Goal: Complete application form

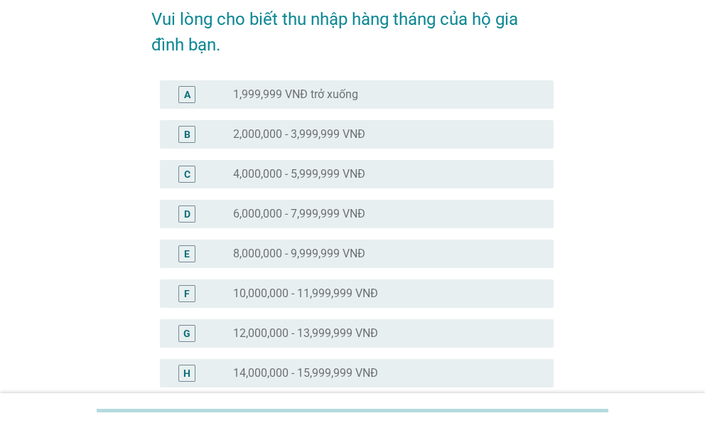
scroll to position [213, 0]
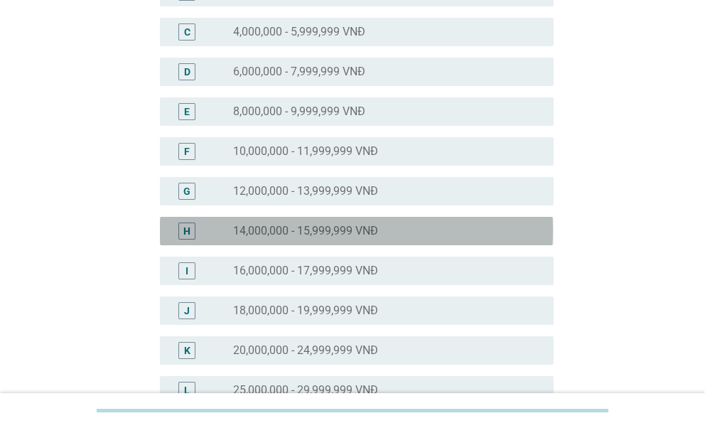
click at [205, 239] on div "H radio_button_unchecked 14,000,000 - 15,999,999 VNĐ" at bounding box center [356, 231] width 393 height 28
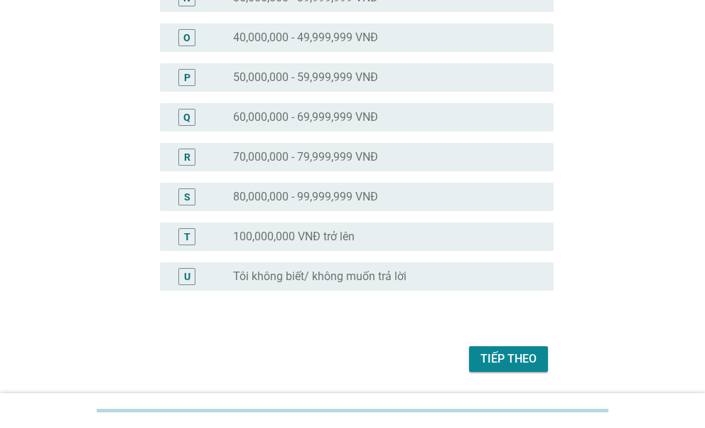
scroll to position [730, 0]
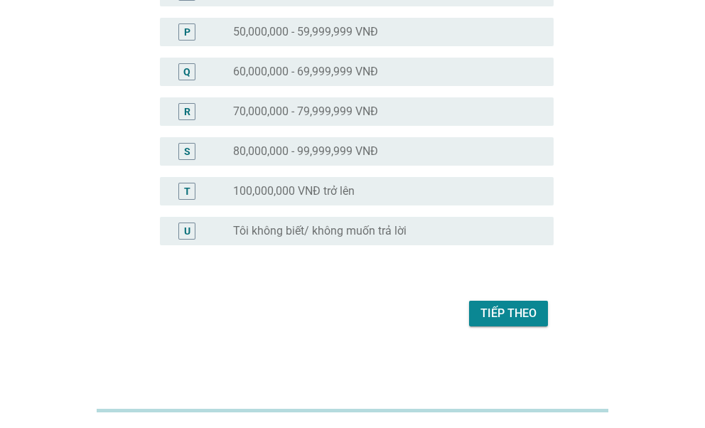
click at [524, 320] on div "Tiếp theo" at bounding box center [508, 313] width 56 height 17
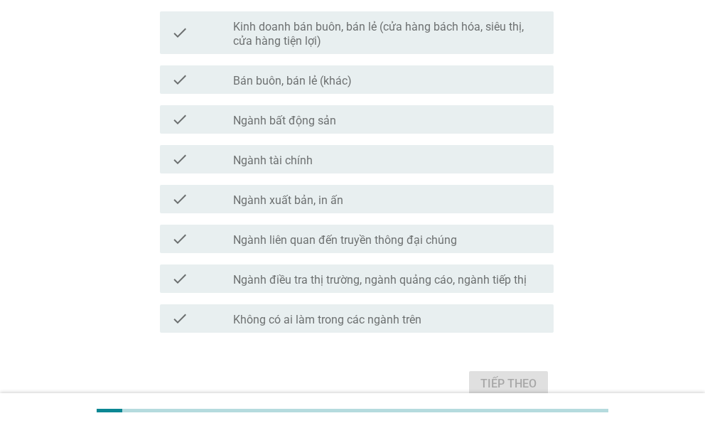
scroll to position [781, 0]
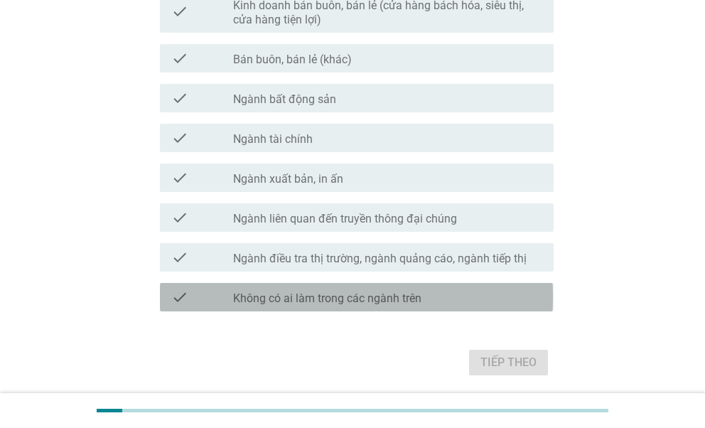
click at [327, 308] on div "check check_box_outline_blank Không có ai làm trong các ngành trên" at bounding box center [356, 297] width 393 height 28
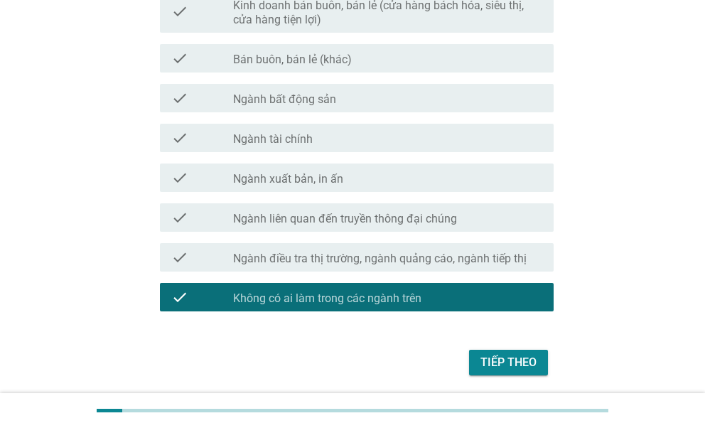
drag, startPoint x: 475, startPoint y: 354, endPoint x: 483, endPoint y: 352, distance: 8.1
click at [477, 354] on button "Tiếp theo" at bounding box center [508, 362] width 79 height 26
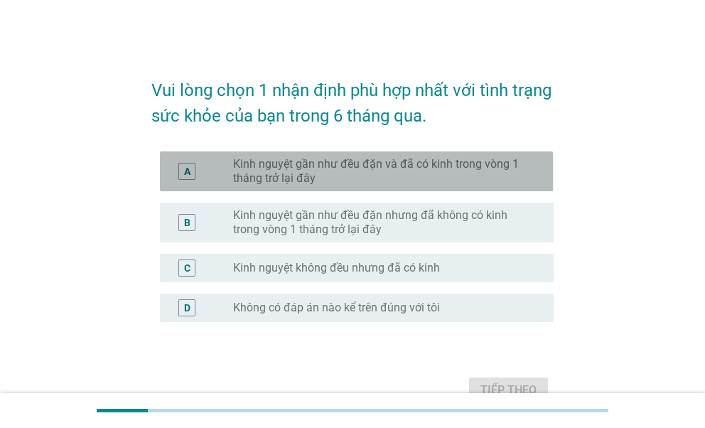
click at [255, 168] on label "Kinh nguyệt gần như đều đặn và đã có kinh trong vòng 1 tháng trở lại đây" at bounding box center [381, 171] width 297 height 28
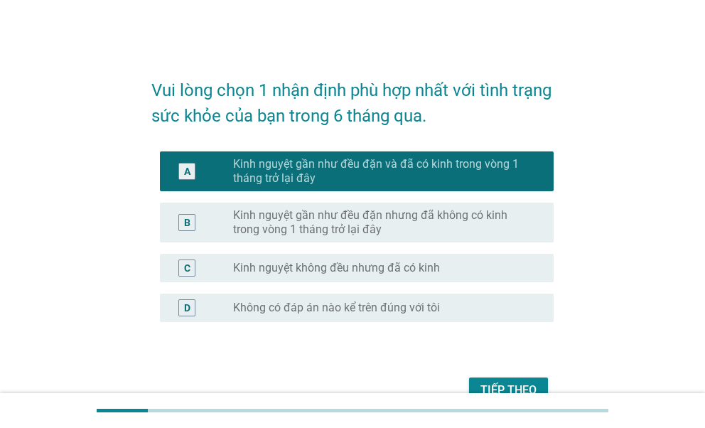
click at [520, 381] on div "Tiếp theo" at bounding box center [508, 389] width 56 height 17
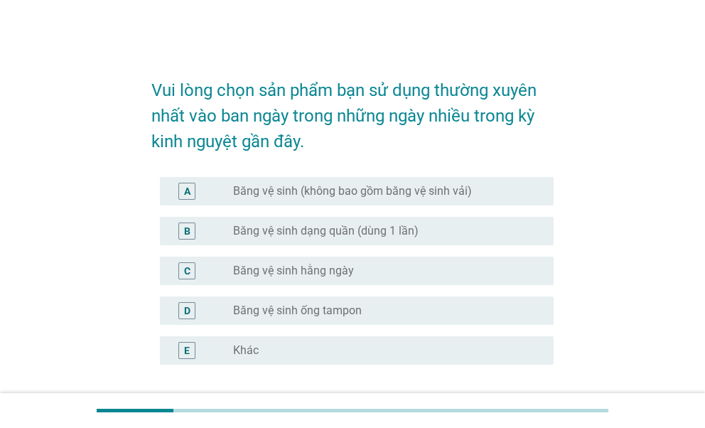
click at [259, 277] on label "Băng vệ sinh hằng ngày" at bounding box center [293, 270] width 121 height 14
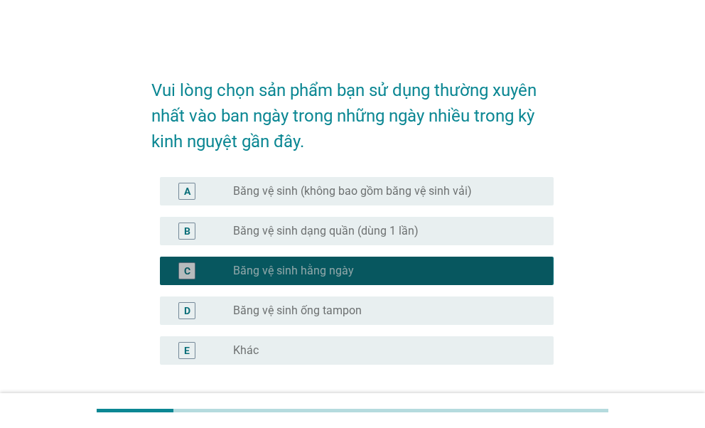
click at [259, 277] on label "Băng vệ sinh hằng ngày" at bounding box center [293, 270] width 121 height 14
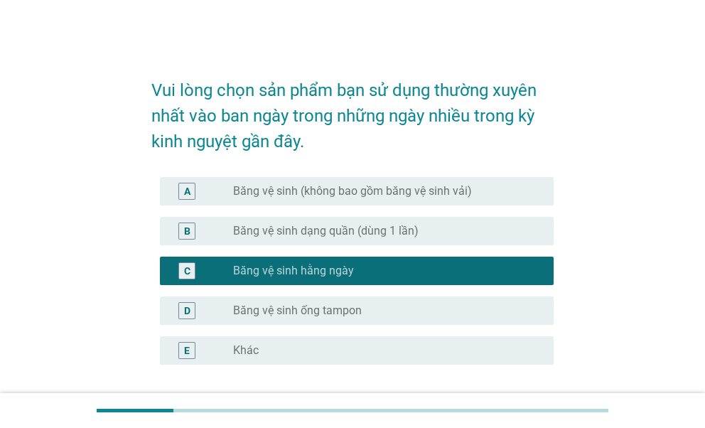
click at [291, 234] on label "Băng vệ sinh dạng quần (dùng 1 lần)" at bounding box center [325, 231] width 185 height 14
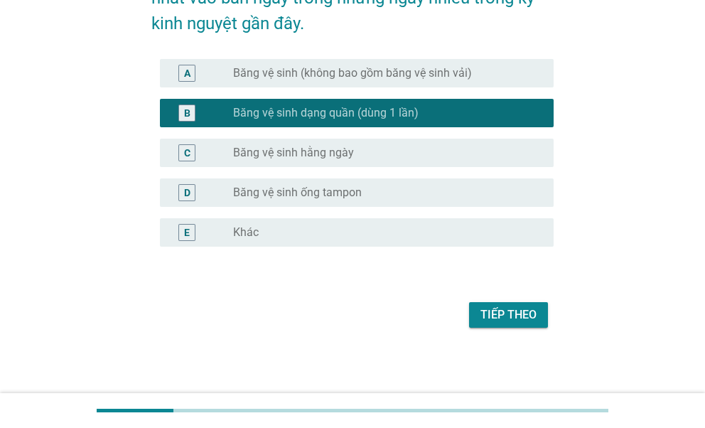
scroll to position [119, 0]
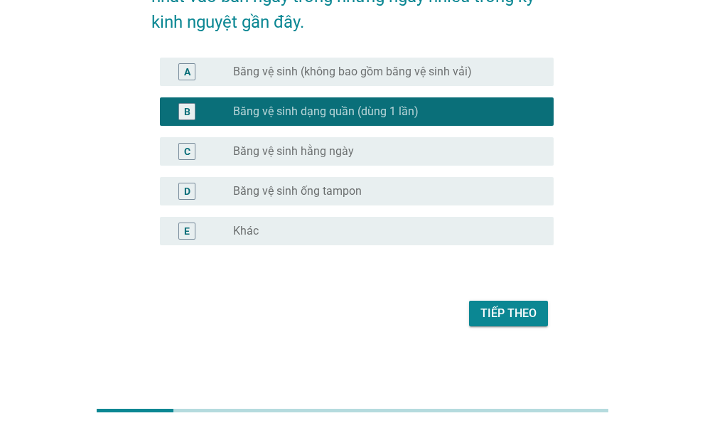
click at [288, 82] on div "A radio_button_unchecked Băng vệ sinh (không bao gồm băng vệ sinh vải)" at bounding box center [356, 72] width 393 height 28
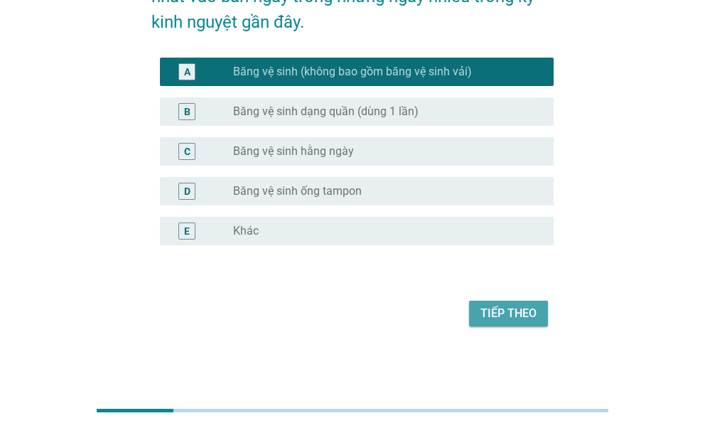
click at [489, 305] on div "Tiếp theo" at bounding box center [508, 313] width 56 height 17
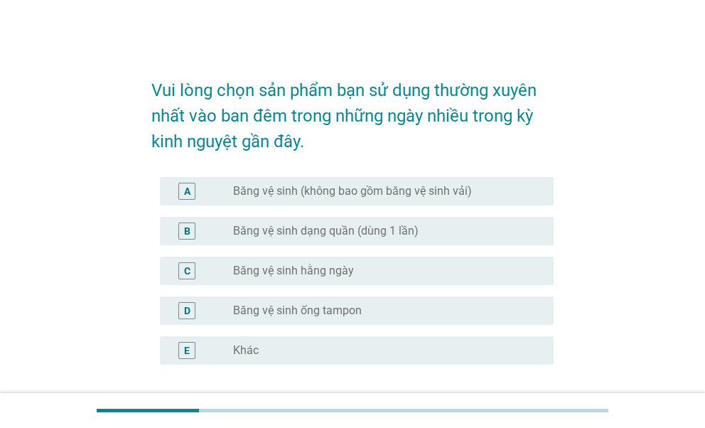
click at [253, 175] on div "A radio_button_unchecked Băng vệ sinh (không bao gồm băng vệ sinh vải)" at bounding box center [351, 191] width 401 height 40
click at [249, 197] on label "Băng vệ sinh (không bao gồm băng vệ sinh vải)" at bounding box center [352, 191] width 239 height 14
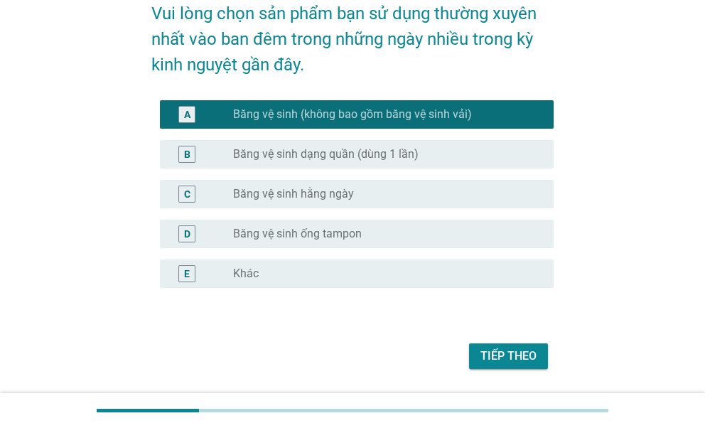
scroll to position [119, 0]
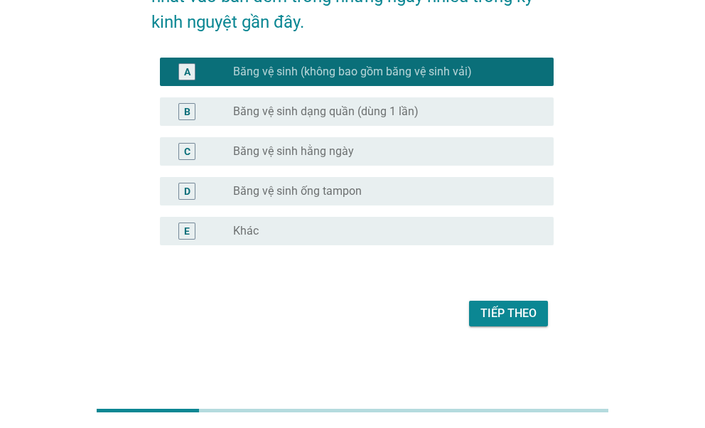
click at [521, 306] on div "Tiếp theo" at bounding box center [508, 313] width 56 height 17
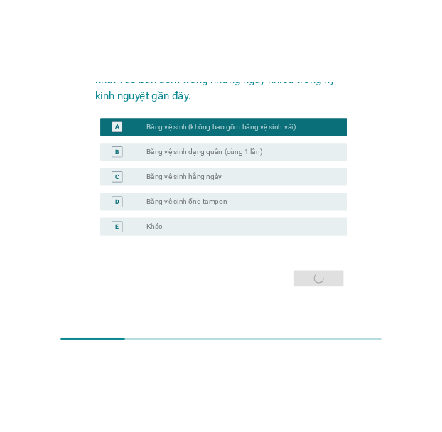
scroll to position [0, 0]
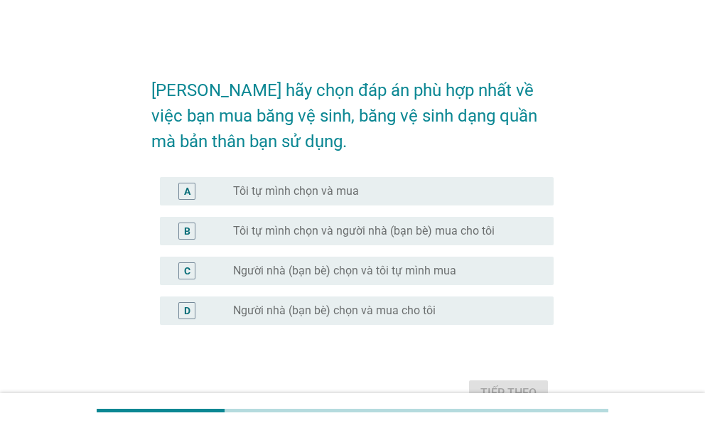
click at [256, 175] on div "A radio_button_unchecked Tôi tự mình chọn và mua" at bounding box center [351, 191] width 401 height 40
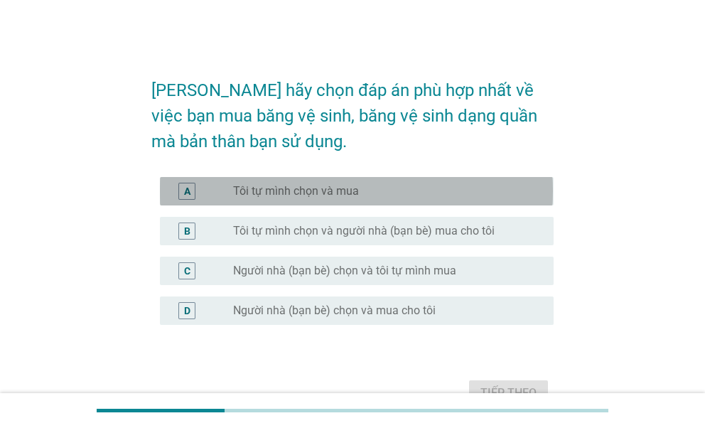
click at [263, 179] on div "A radio_button_unchecked Tôi tự mình chọn và mua" at bounding box center [356, 191] width 393 height 28
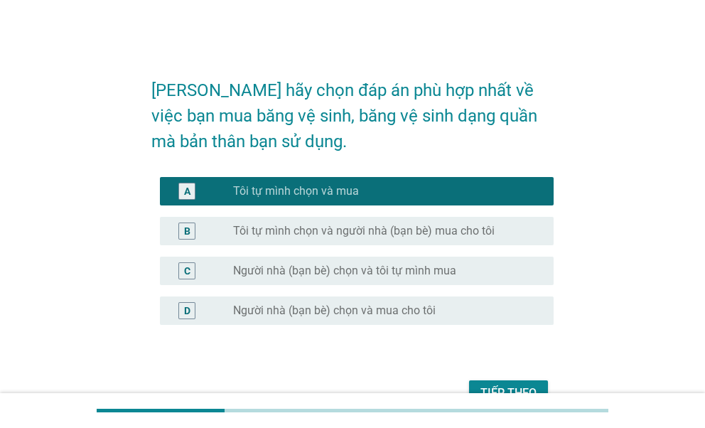
click at [515, 387] on div "Tiếp theo" at bounding box center [508, 392] width 56 height 17
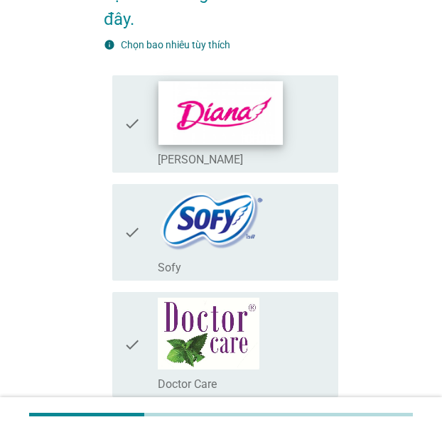
click at [165, 141] on img at bounding box center [220, 112] width 124 height 63
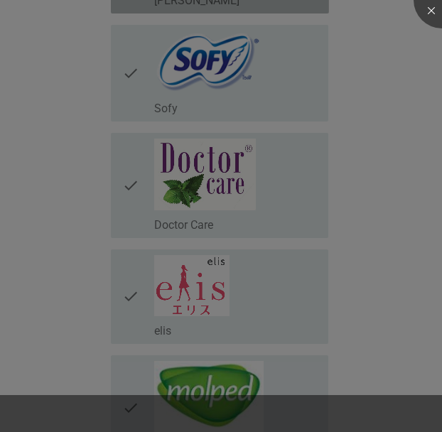
scroll to position [568, 0]
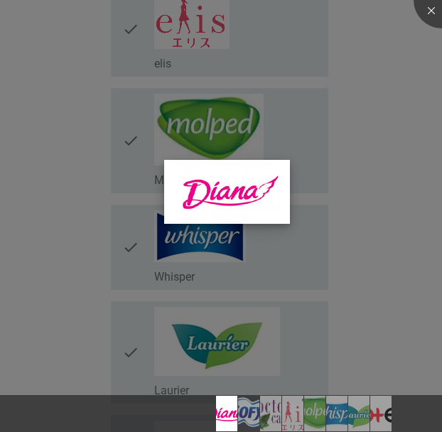
click at [197, 213] on img at bounding box center [227, 192] width 126 height 64
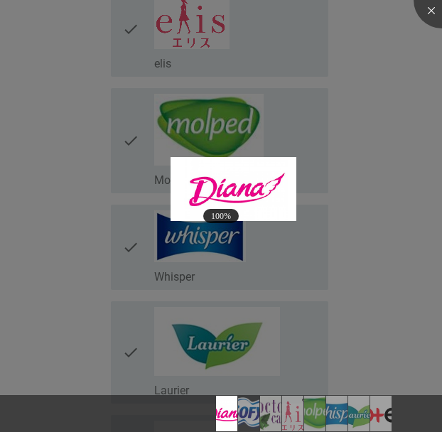
click at [237, 330] on div at bounding box center [221, 216] width 442 height 432
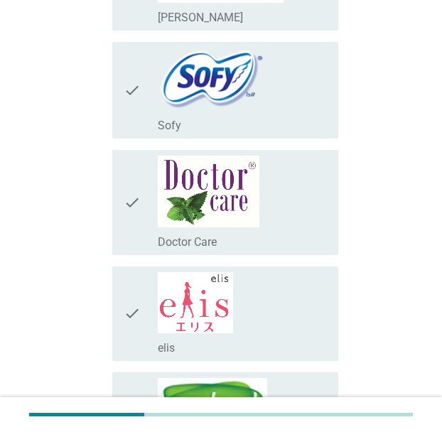
scroll to position [0, 0]
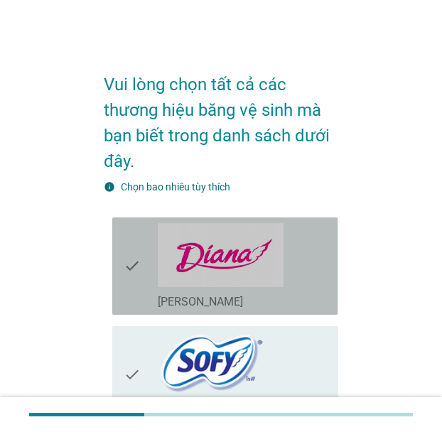
click at [131, 263] on icon "check" at bounding box center [132, 266] width 17 height 86
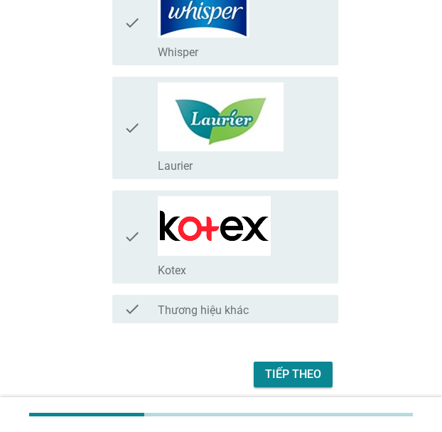
scroll to position [842, 0]
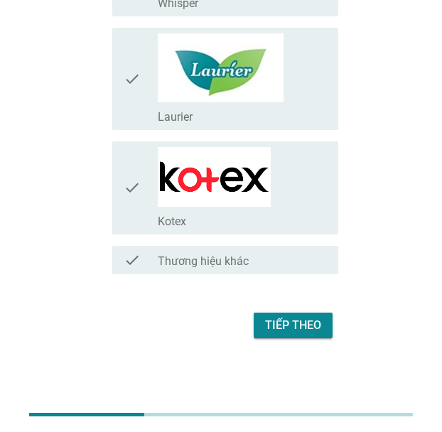
click at [146, 200] on div "check" at bounding box center [141, 188] width 34 height 82
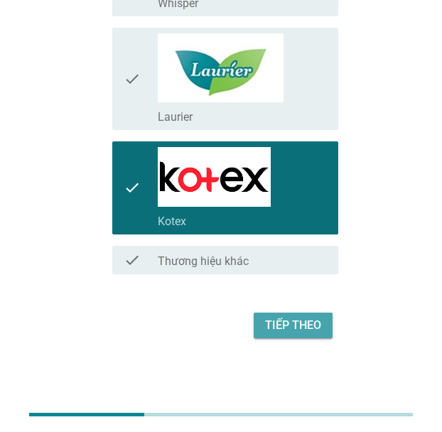
click at [274, 312] on button "Tiếp theo" at bounding box center [293, 325] width 79 height 26
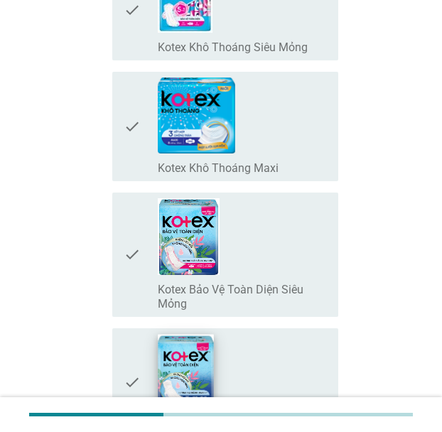
scroll to position [2415, 0]
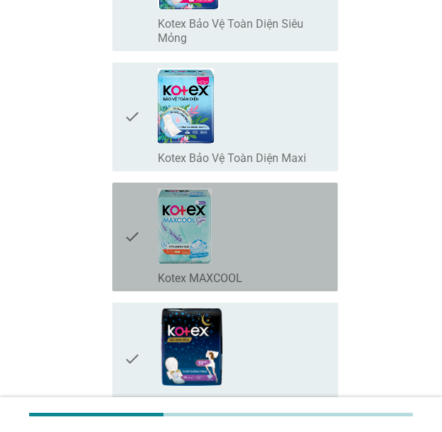
click at [216, 188] on div "check_box_outline_blank Kotex MAXCOOL" at bounding box center [242, 236] width 169 height 97
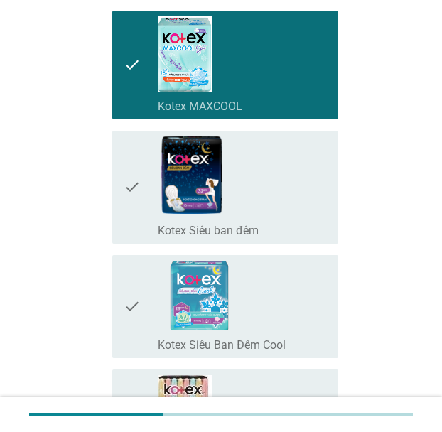
scroll to position [2912, 0]
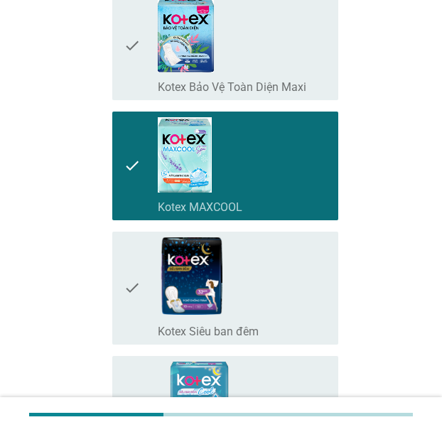
click at [129, 237] on icon "check" at bounding box center [132, 288] width 17 height 102
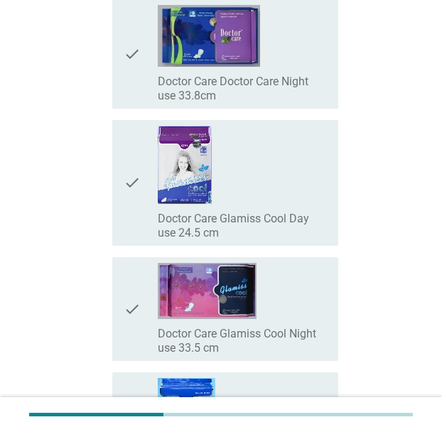
scroll to position [10926, 0]
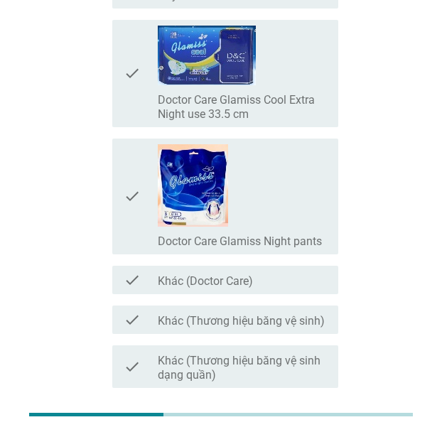
click at [257, 426] on button "Tiếp theo" at bounding box center [293, 439] width 79 height 26
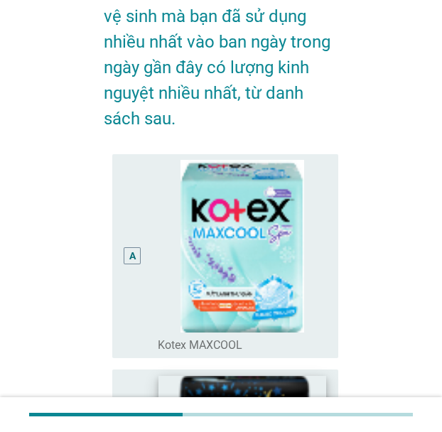
scroll to position [0, 0]
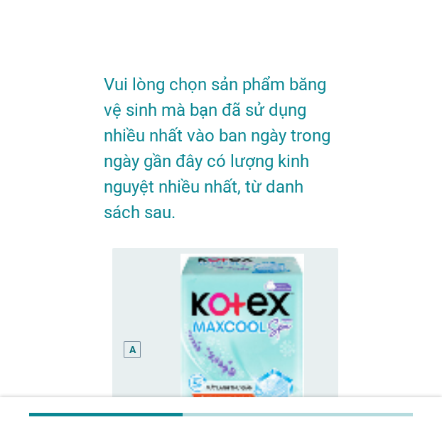
click at [152, 304] on div "A" at bounding box center [141, 350] width 34 height 192
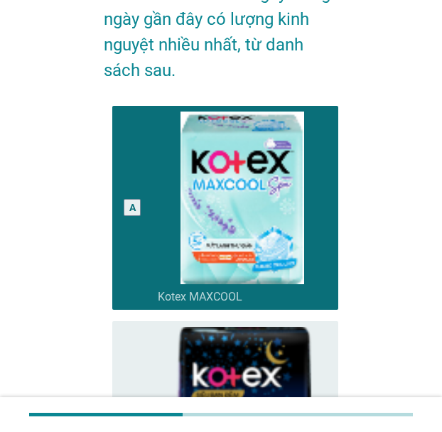
scroll to position [284, 0]
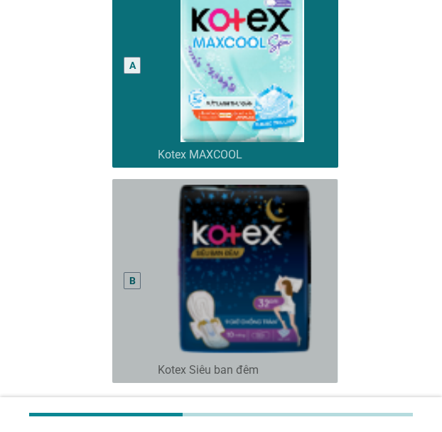
click at [145, 256] on div "B" at bounding box center [141, 281] width 34 height 192
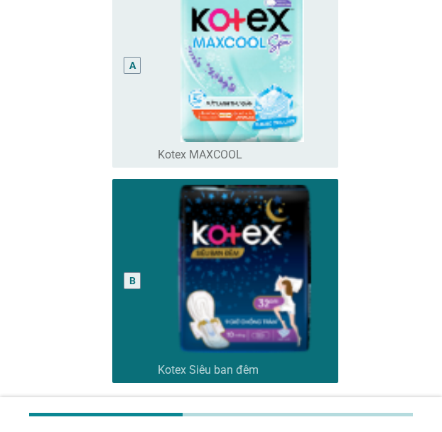
click at [141, 153] on div "A" at bounding box center [132, 65] width 17 height 192
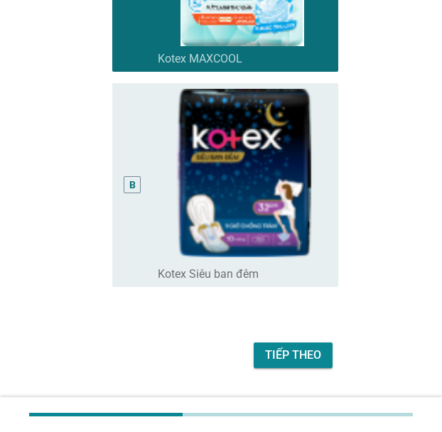
scroll to position [412, 0]
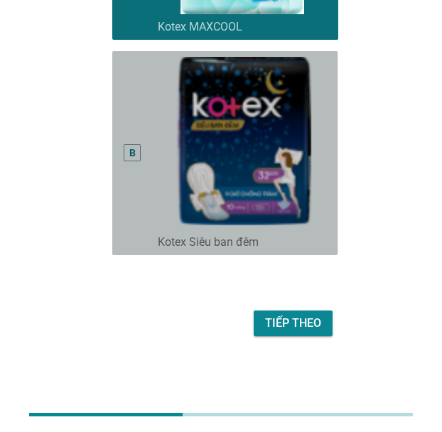
click at [131, 210] on div "B" at bounding box center [132, 153] width 17 height 192
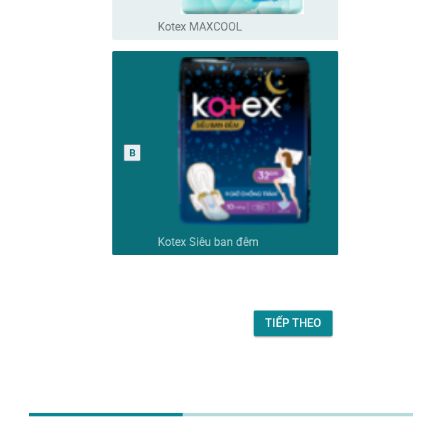
click at [276, 318] on div "Tiếp theo" at bounding box center [293, 323] width 56 height 17
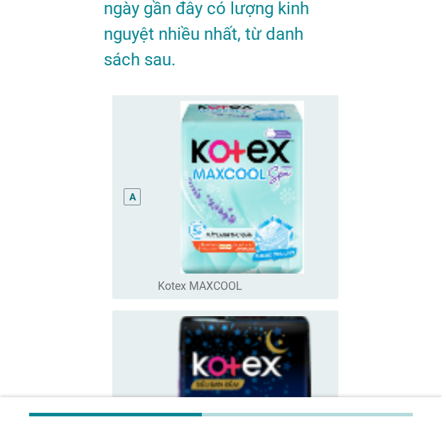
scroll to position [71, 0]
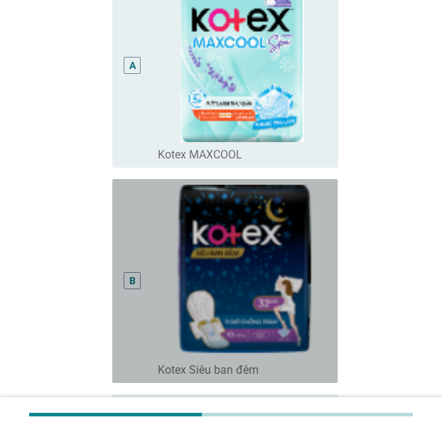
click at [131, 272] on div "B" at bounding box center [132, 280] width 17 height 17
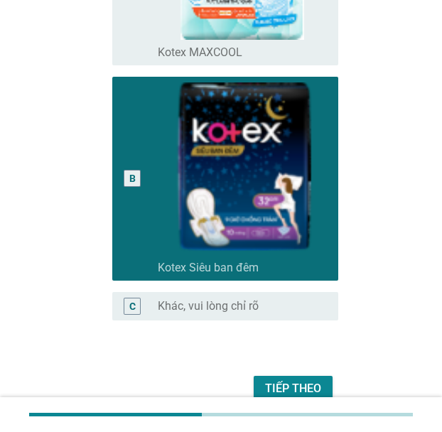
scroll to position [452, 0]
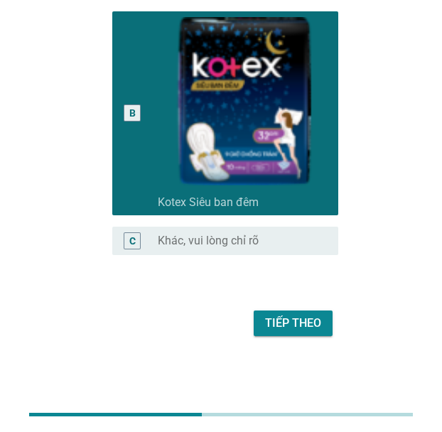
drag, startPoint x: 266, startPoint y: 303, endPoint x: 277, endPoint y: 329, distance: 28.6
click at [277, 329] on div "Tiếp theo" at bounding box center [293, 323] width 56 height 17
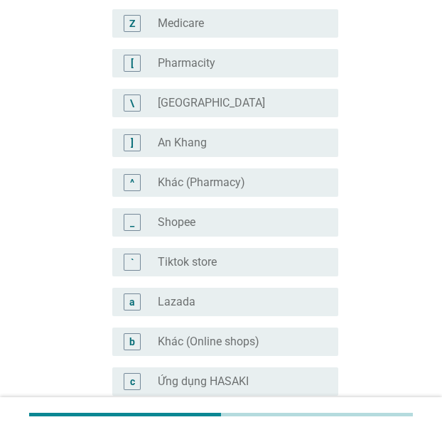
scroll to position [1349, 0]
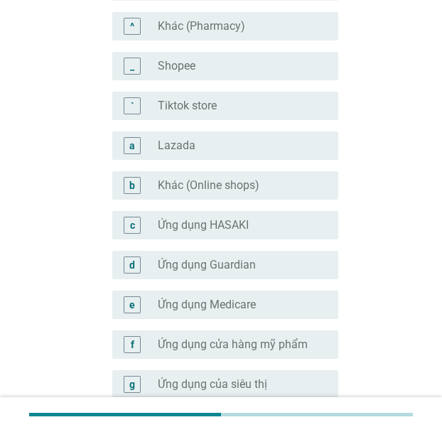
click at [149, 178] on div "b" at bounding box center [141, 185] width 34 height 17
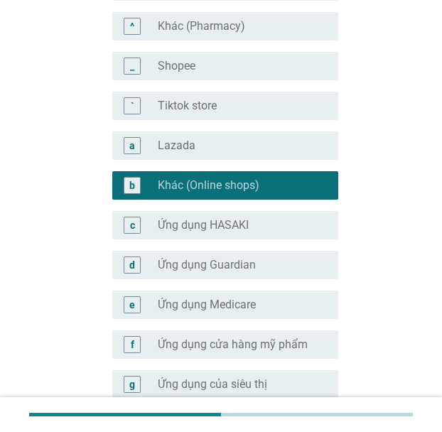
click at [151, 181] on div "b" at bounding box center [141, 185] width 34 height 17
click at [158, 82] on div "_ radio_button_unchecked Shopee" at bounding box center [221, 66] width 234 height 40
drag, startPoint x: 156, startPoint y: 69, endPoint x: 165, endPoint y: 146, distance: 77.3
click at [156, 67] on div "_" at bounding box center [141, 66] width 34 height 17
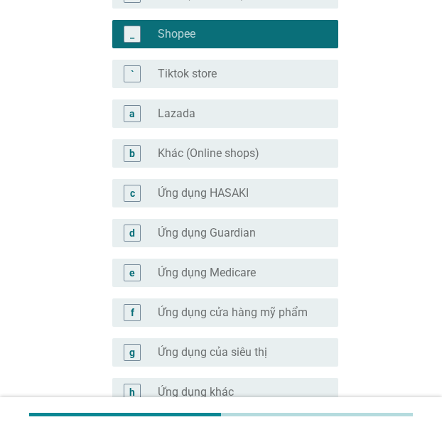
scroll to position [1533, 0]
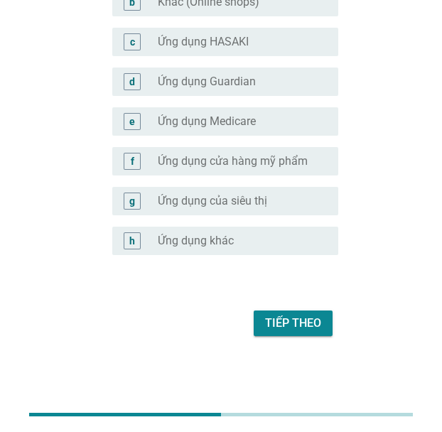
click at [273, 319] on div "Tiếp theo" at bounding box center [293, 323] width 56 height 17
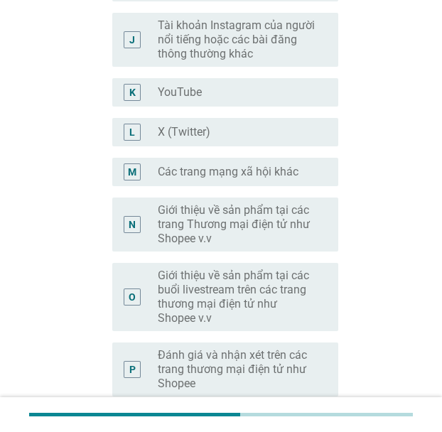
scroll to position [710, 0]
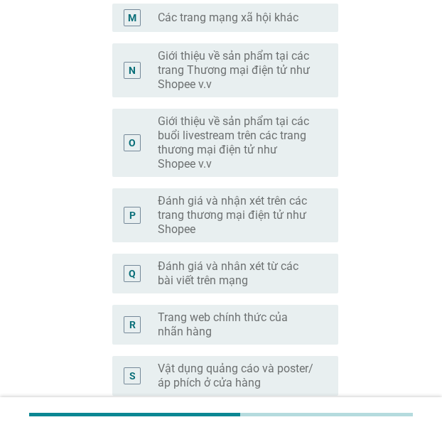
click at [207, 219] on label "Đánh giá và nhận xét trên các trang thương mại điện tử như Shopee" at bounding box center [237, 215] width 158 height 43
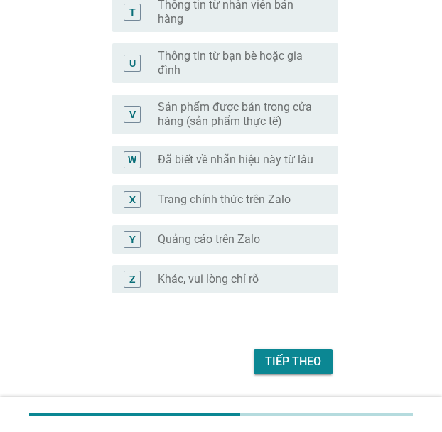
scroll to position [1207, 0]
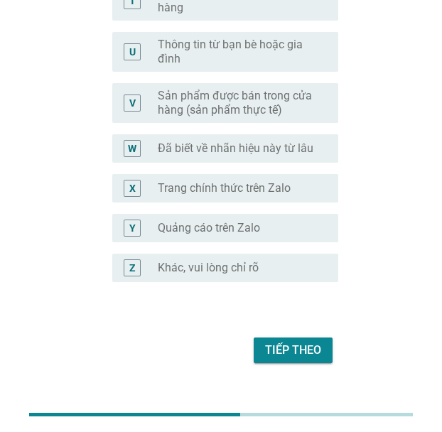
click at [276, 355] on div "Tiếp theo" at bounding box center [293, 350] width 56 height 17
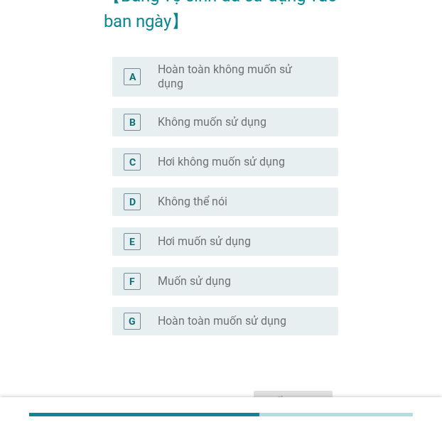
scroll to position [213, 0]
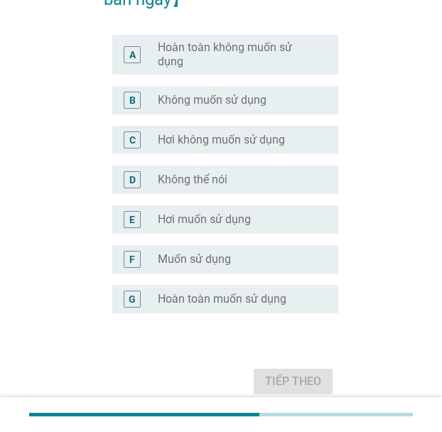
click at [212, 249] on div "F radio_button_unchecked Muốn sử dụng" at bounding box center [224, 259] width 225 height 28
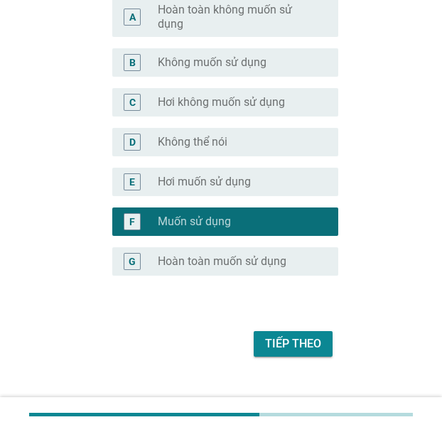
scroll to position [271, 0]
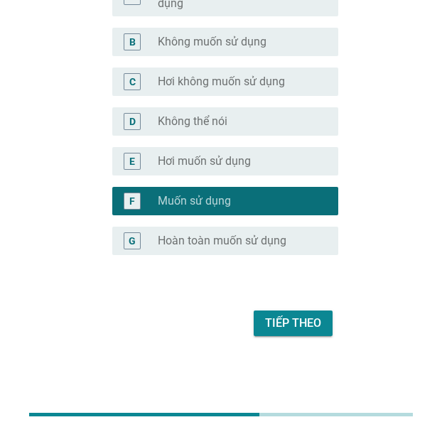
click at [273, 334] on button "Tiếp theo" at bounding box center [293, 323] width 79 height 26
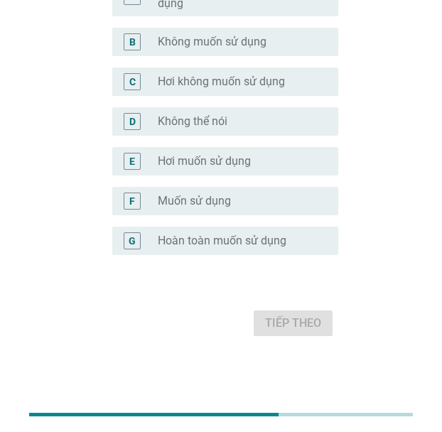
click at [169, 210] on div "F radio_button_unchecked Muốn sử dụng" at bounding box center [224, 201] width 225 height 28
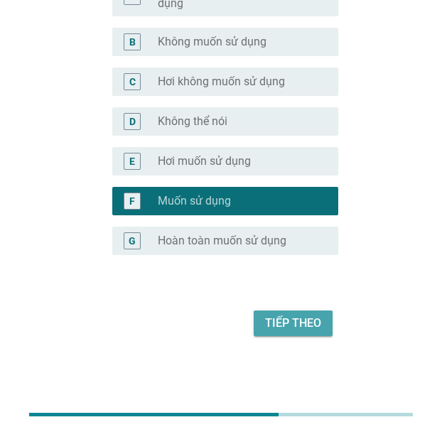
click at [259, 330] on button "Tiếp theo" at bounding box center [293, 323] width 79 height 26
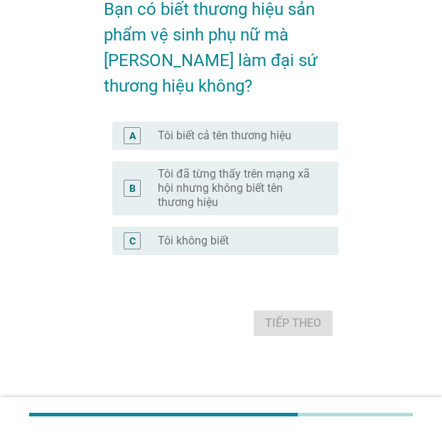
scroll to position [0, 0]
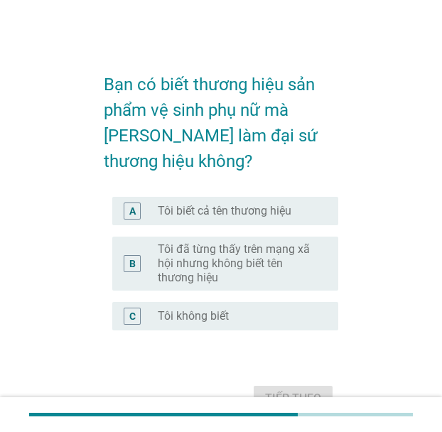
click at [182, 309] on label "Tôi không biết" at bounding box center [193, 316] width 71 height 14
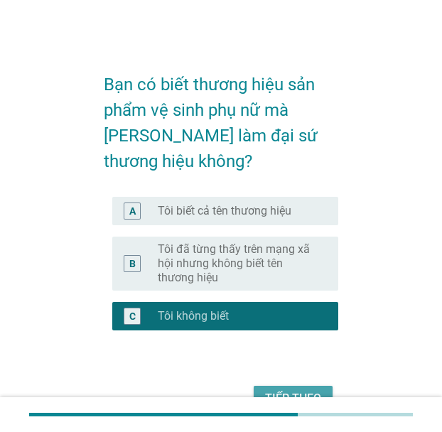
click at [280, 390] on div "Tiếp theo" at bounding box center [293, 398] width 56 height 17
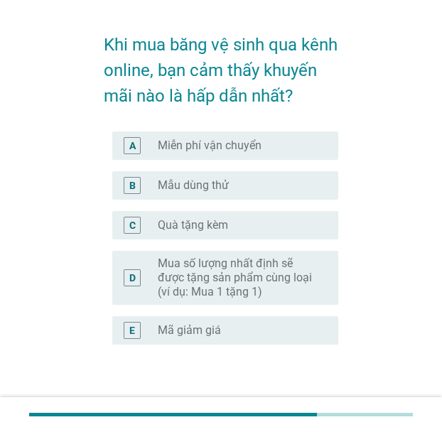
scroll to position [71, 0]
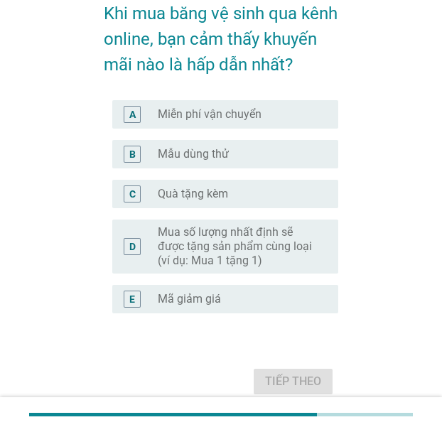
click at [235, 201] on div "radio_button_unchecked Quà tặng kèm" at bounding box center [237, 194] width 158 height 14
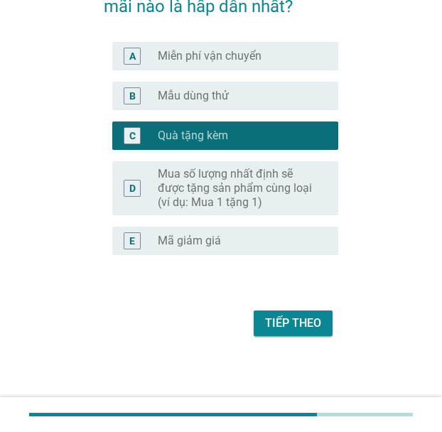
scroll to position [142, 0]
click at [253, 249] on div "radio_button_unchecked Mã giảm giá" at bounding box center [242, 240] width 169 height 17
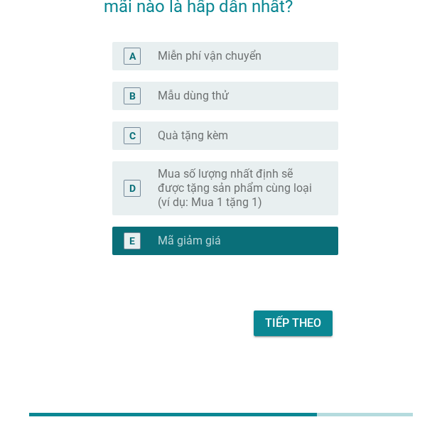
click at [308, 332] on div "Tiếp theo" at bounding box center [293, 323] width 56 height 17
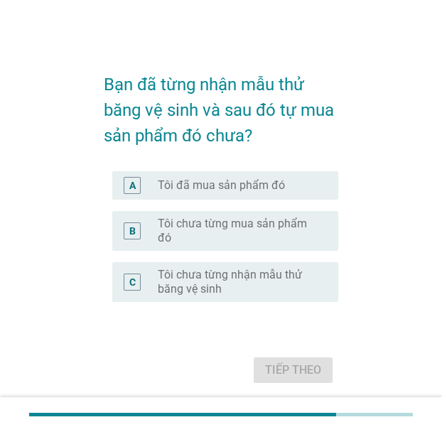
click at [271, 190] on label "Tôi đã mua sản phẩm đó" at bounding box center [221, 185] width 127 height 14
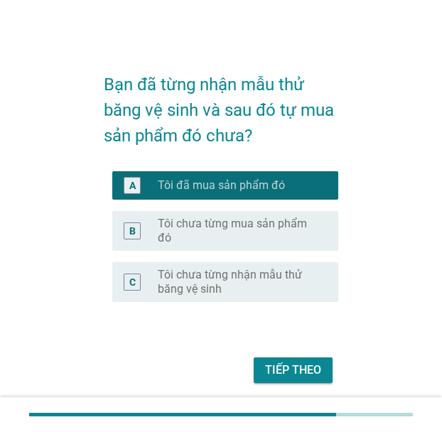
click at [291, 344] on form "Bạn đã từng nhận mẫu thử băng vệ sinh và sau đó tự mua sản phẩm đó chưa? A radi…" at bounding box center [221, 223] width 234 height 330
click at [293, 357] on button "Tiếp theo" at bounding box center [293, 370] width 79 height 26
